Goal: Transaction & Acquisition: Book appointment/travel/reservation

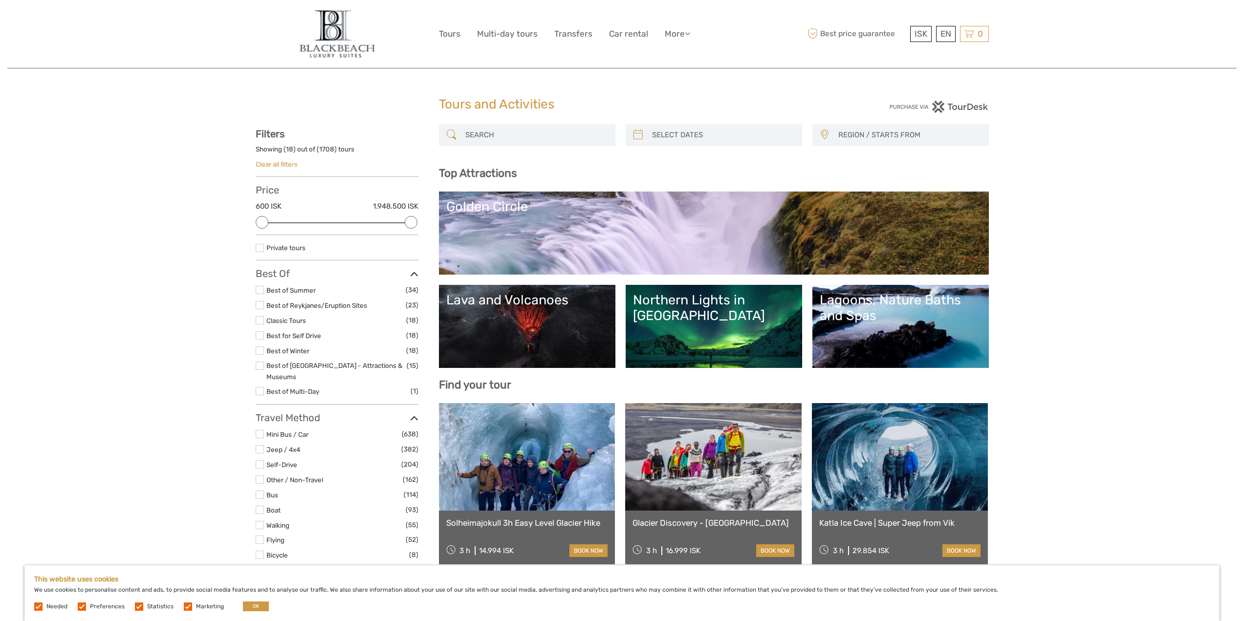
select select
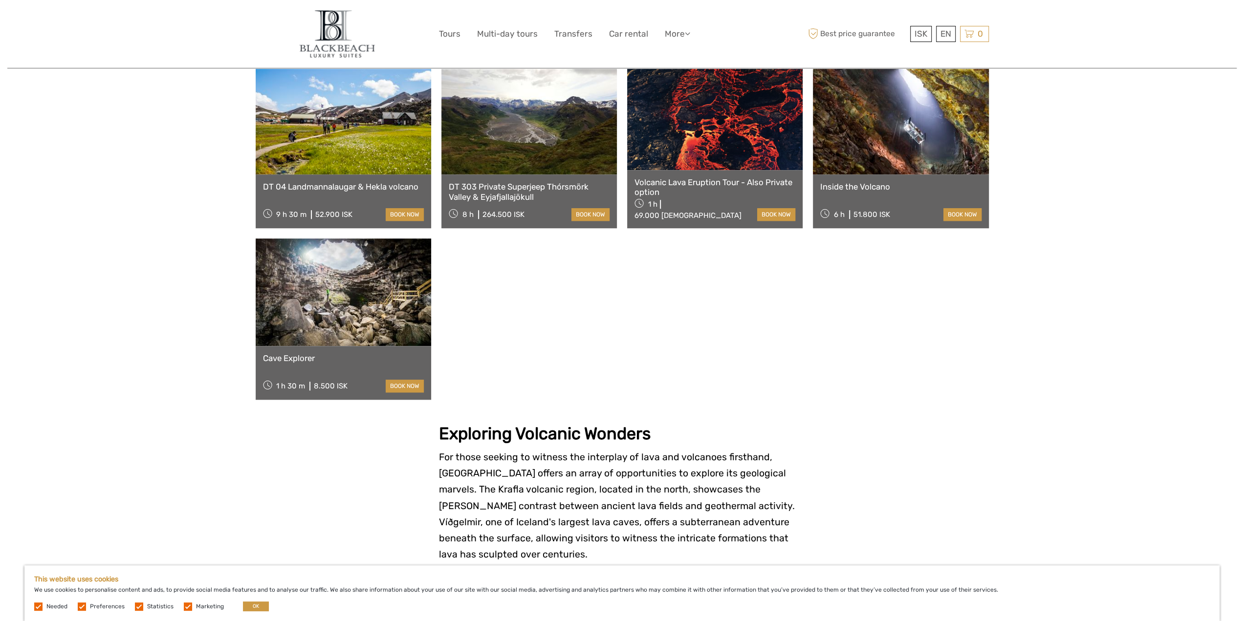
scroll to position [733, 0]
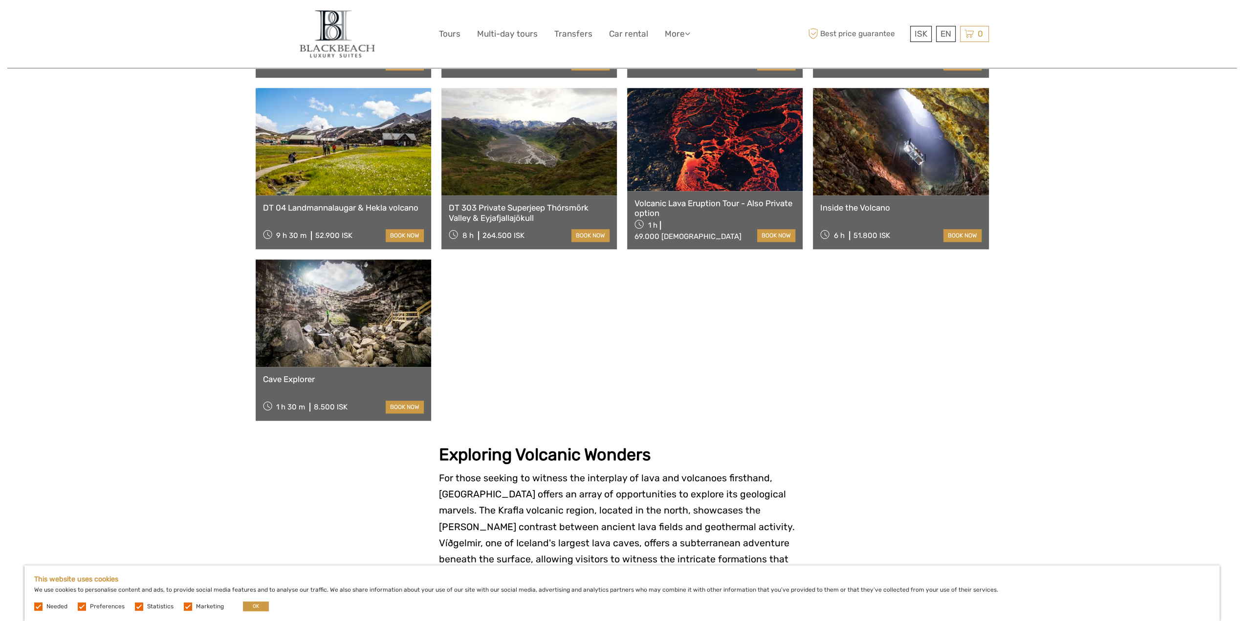
click at [901, 118] on link at bounding box center [901, 142] width 176 height 108
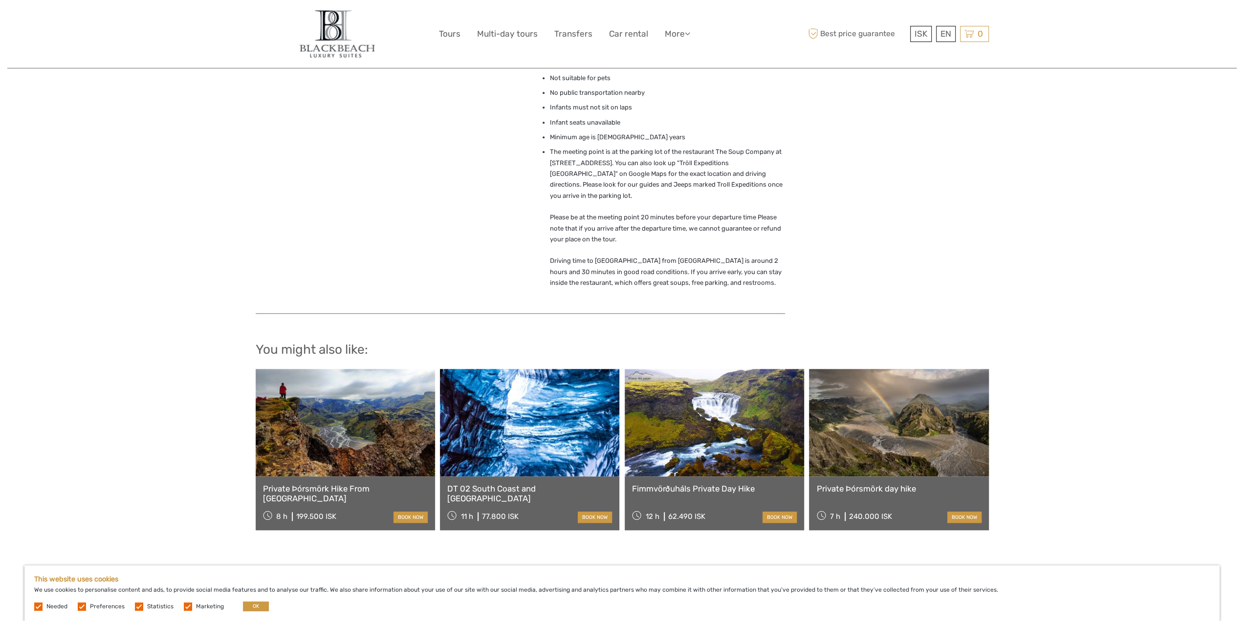
scroll to position [831, 0]
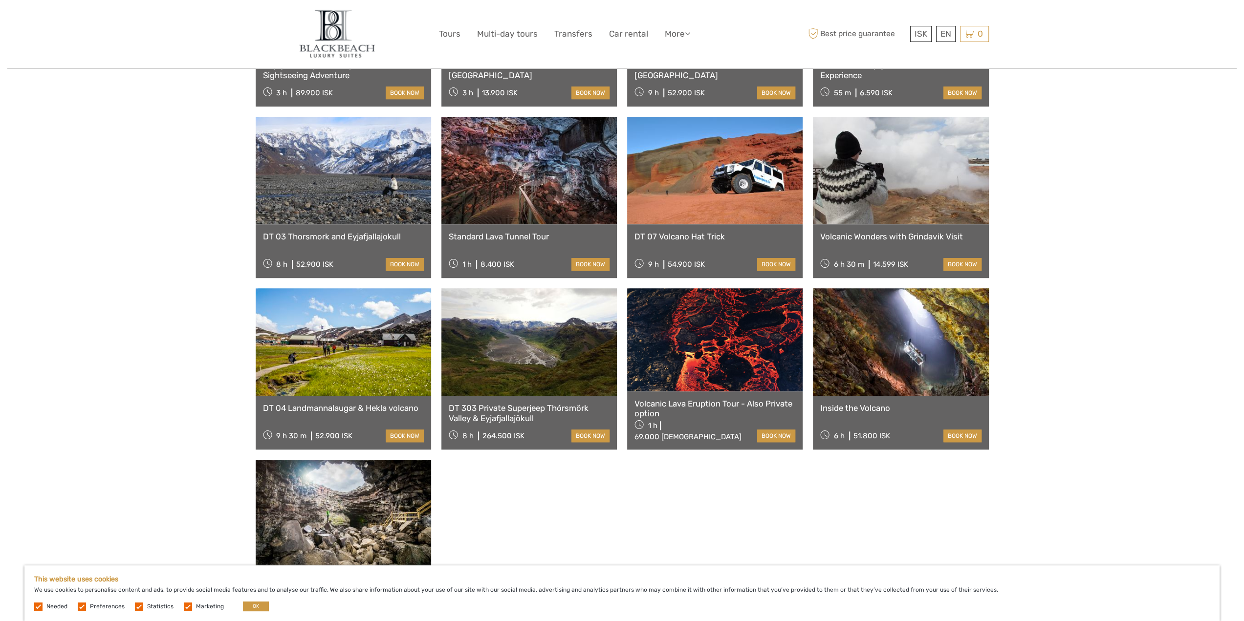
scroll to position [538, 0]
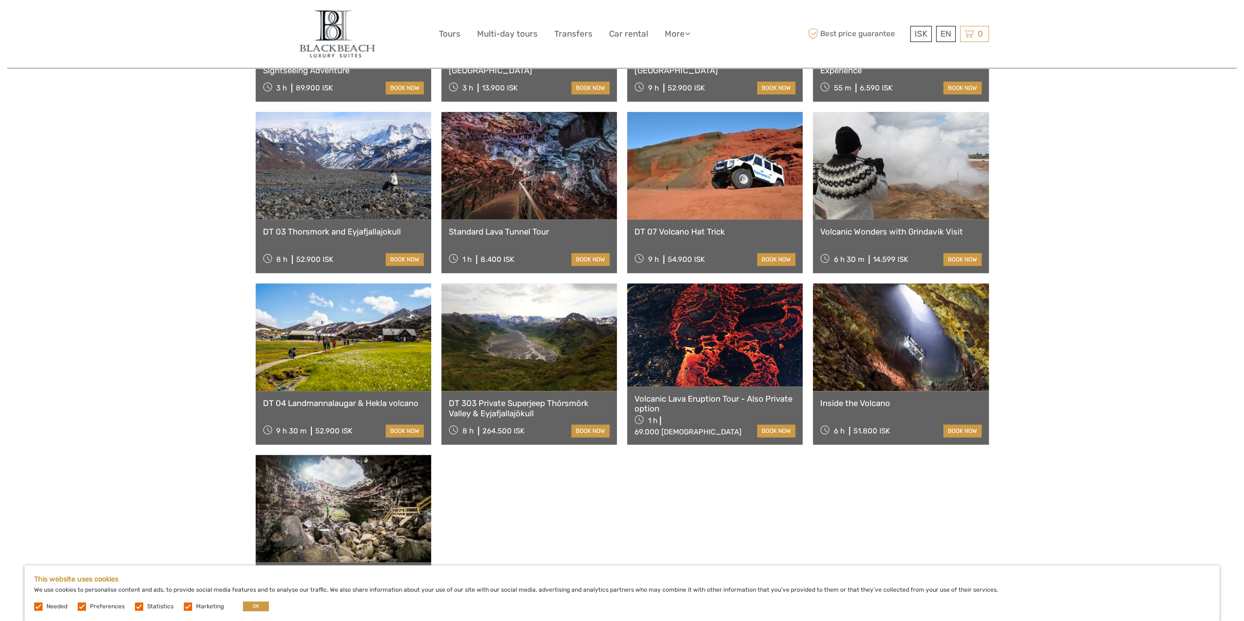
click at [719, 328] on link at bounding box center [715, 335] width 176 height 103
